Goal: Find contact information: Obtain details needed to contact an individual or organization

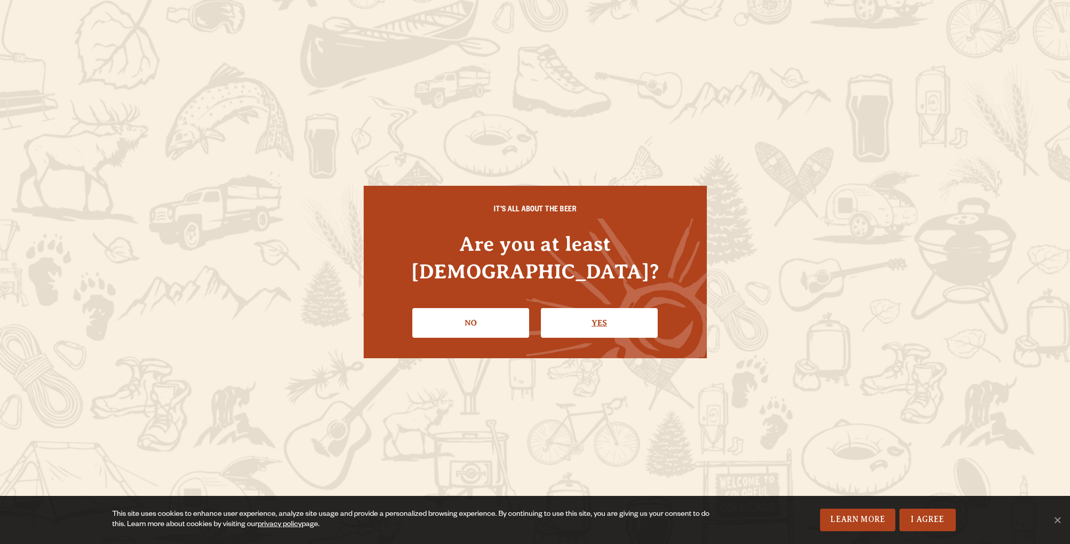
click at [617, 309] on link "Yes" at bounding box center [599, 323] width 117 height 30
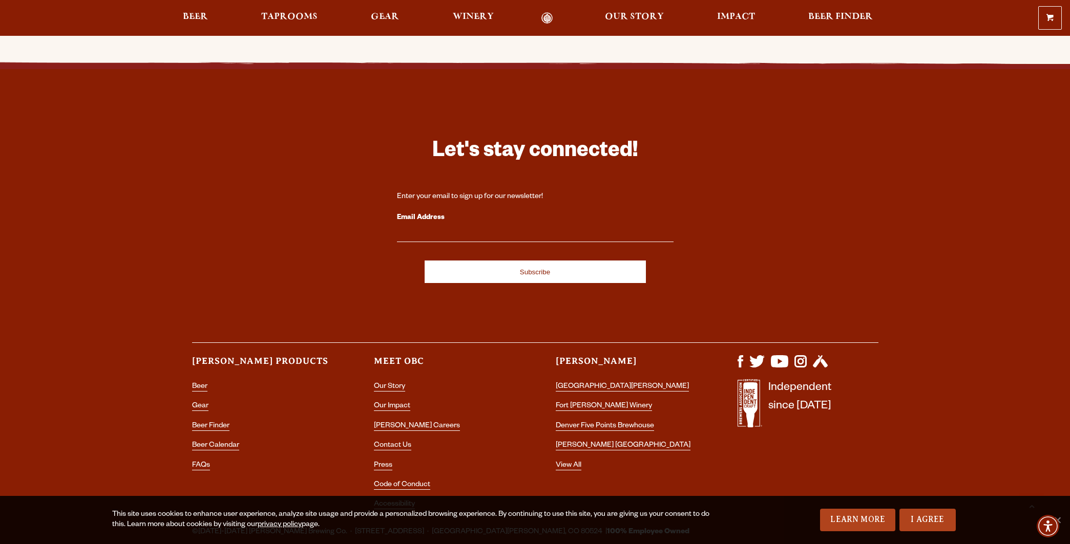
scroll to position [2983, 0]
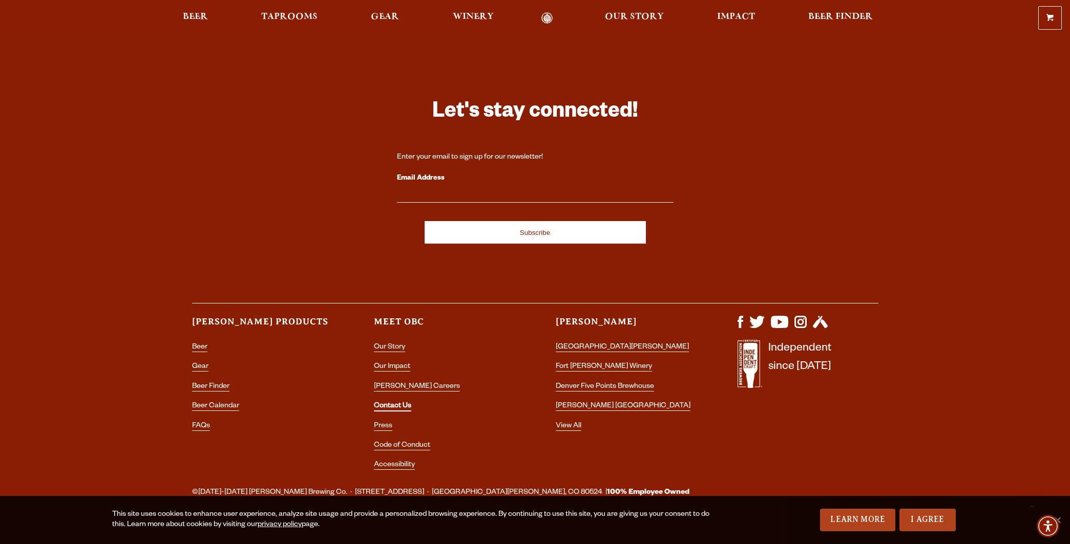
click at [389, 403] on link "Contact Us" at bounding box center [392, 407] width 37 height 9
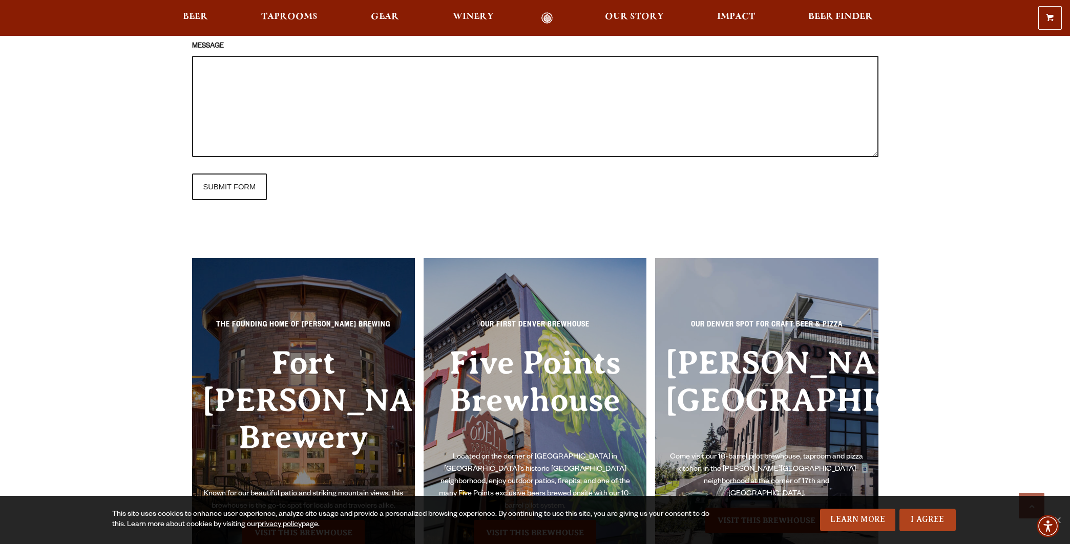
scroll to position [748, 0]
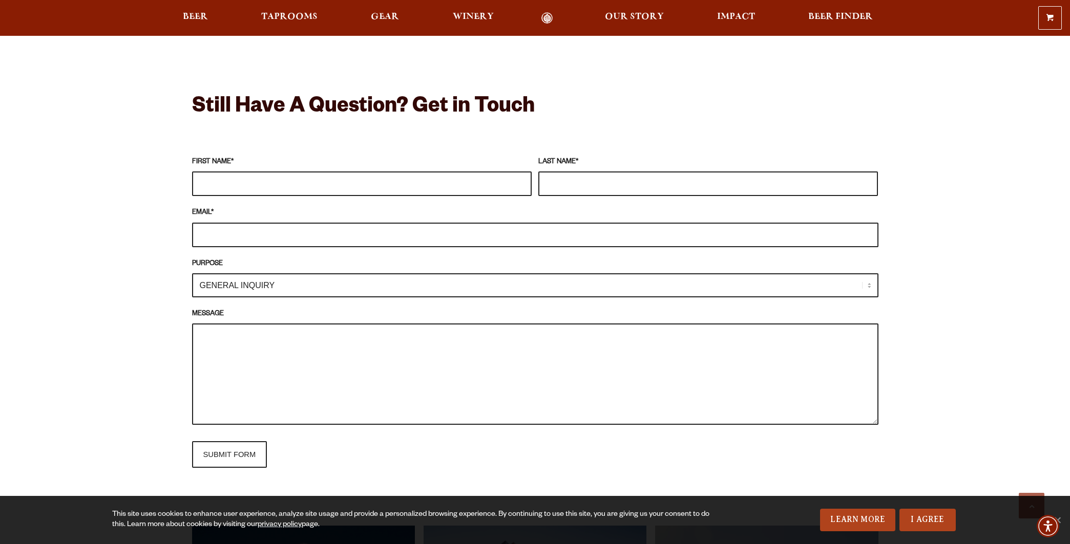
click at [265, 287] on select "GENERAL INQUIRY TAPROOM / BREWERY WINERY BOOK A TOUR MEDIA INQUIRY GEAR SHOP [P…" at bounding box center [535, 286] width 686 height 24
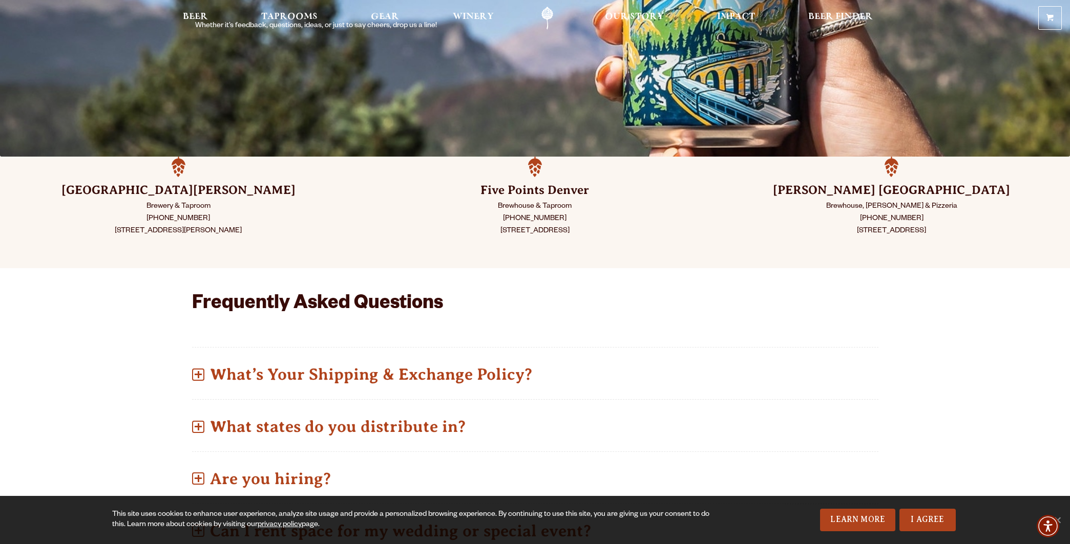
scroll to position [0, 0]
